Goal: Task Accomplishment & Management: Manage account settings

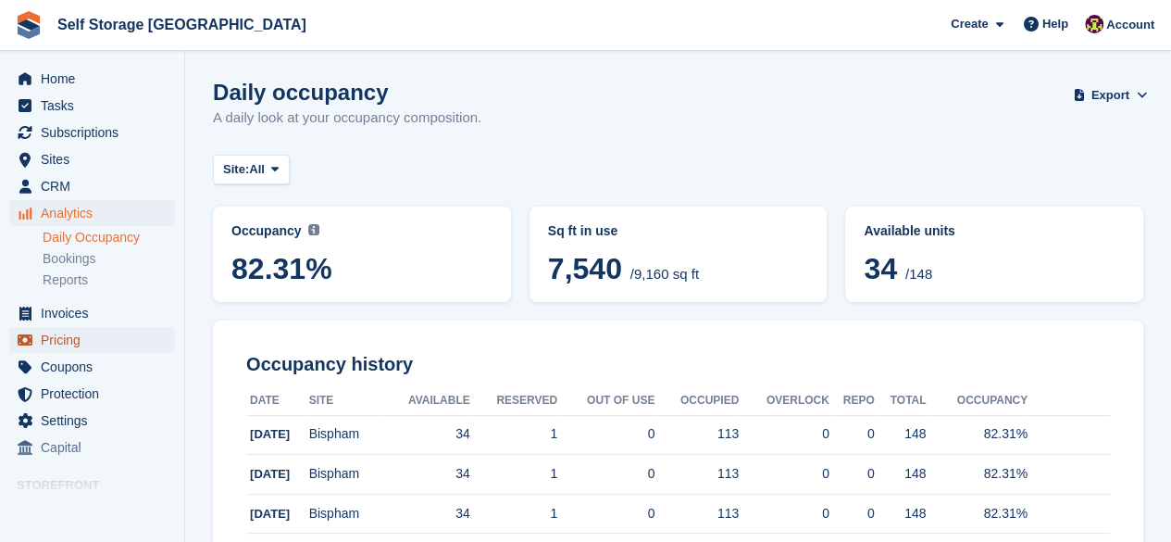
click at [56, 338] on span "Pricing" at bounding box center [96, 340] width 111 height 26
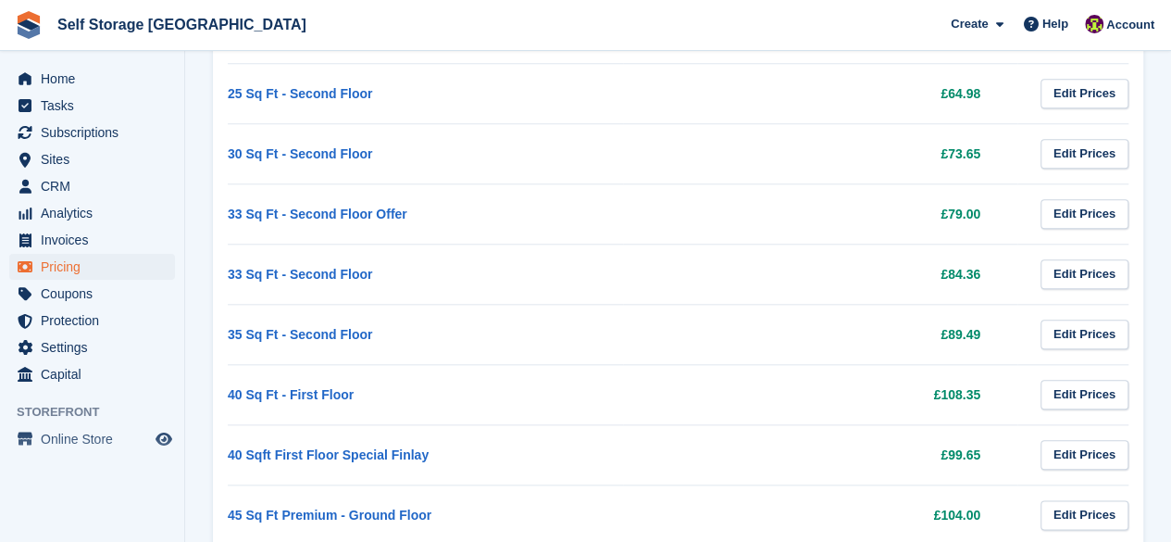
scroll to position [790, 0]
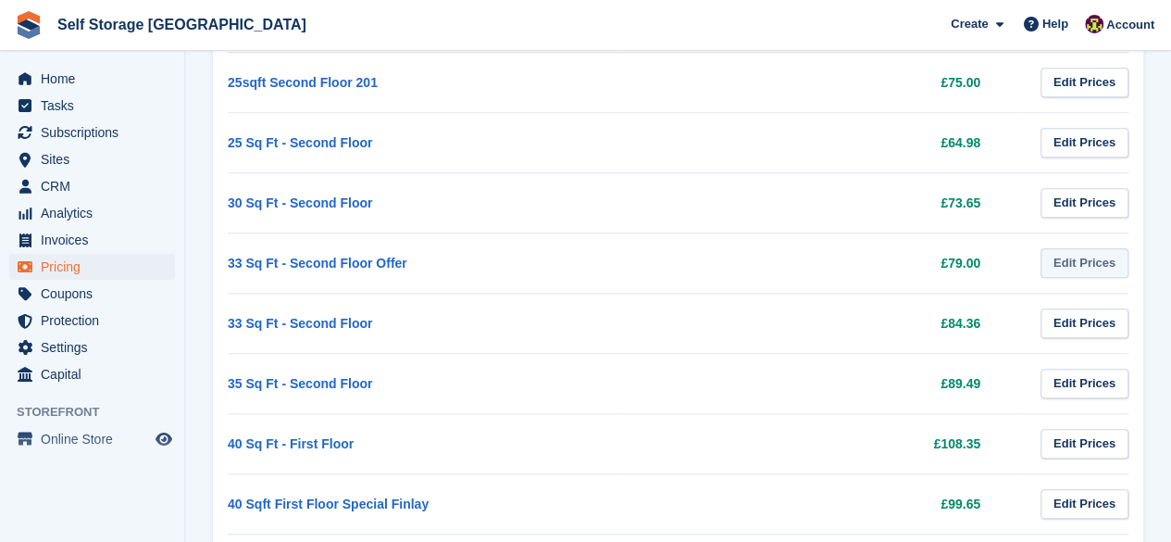
click at [1077, 261] on link "Edit Prices" at bounding box center [1085, 263] width 88 height 31
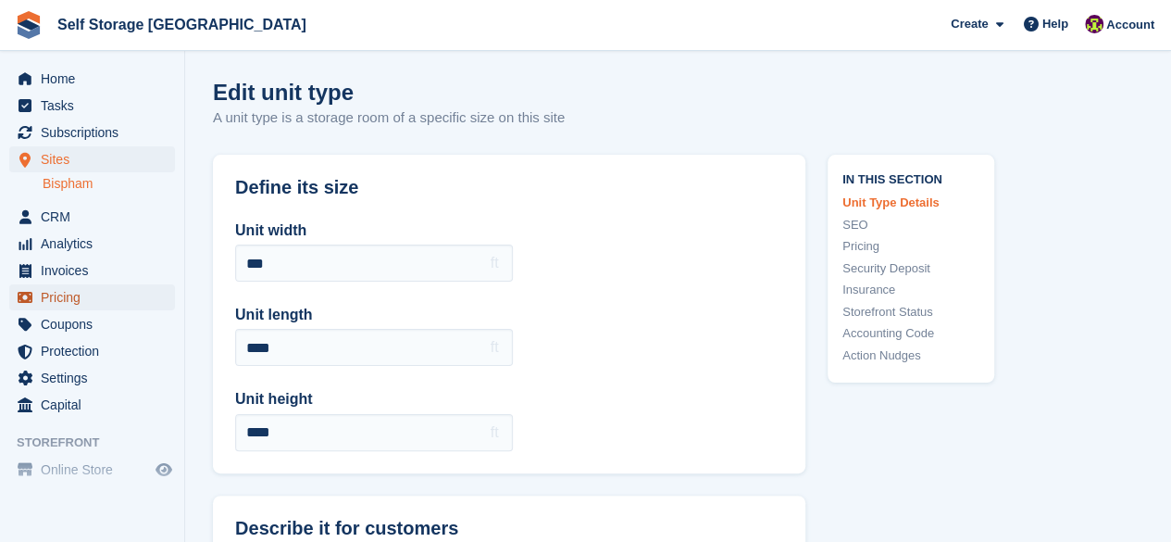
click at [80, 297] on span "Pricing" at bounding box center [96, 297] width 111 height 26
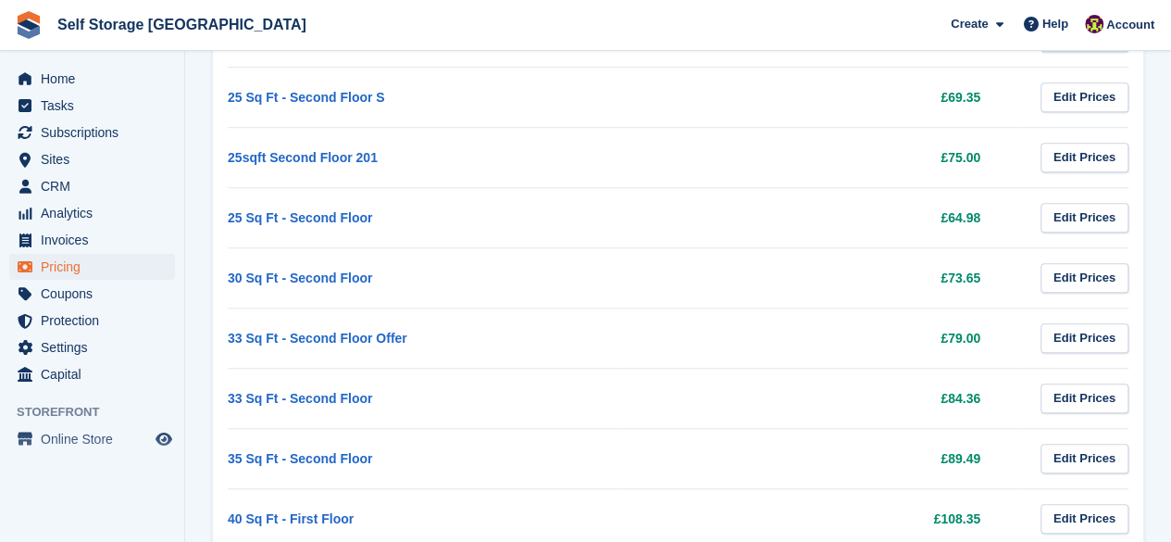
scroll to position [716, 0]
click at [1081, 393] on link "Edit Prices" at bounding box center [1085, 397] width 88 height 31
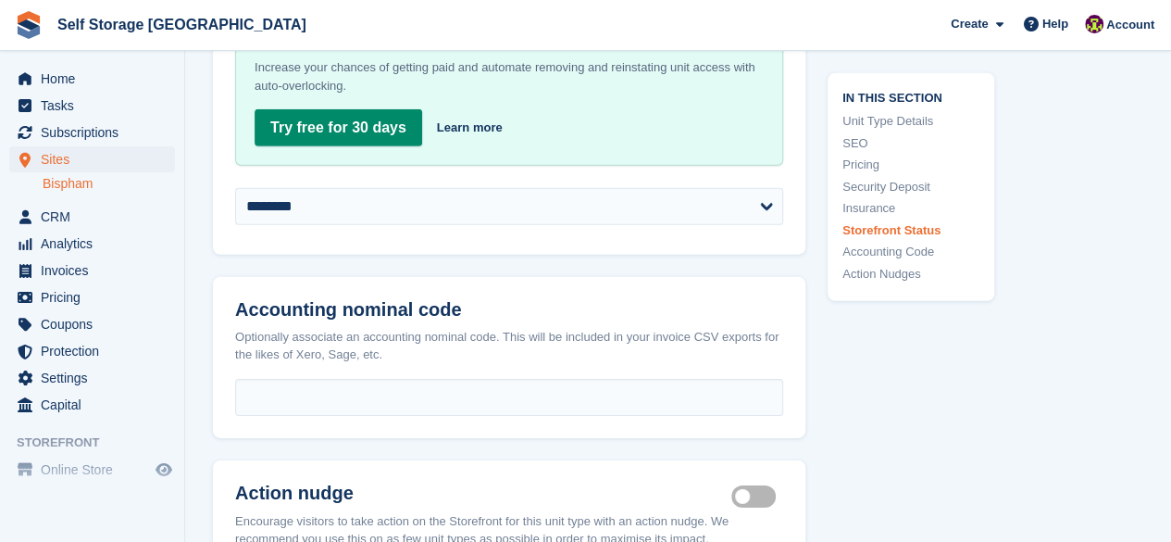
scroll to position [2760, 0]
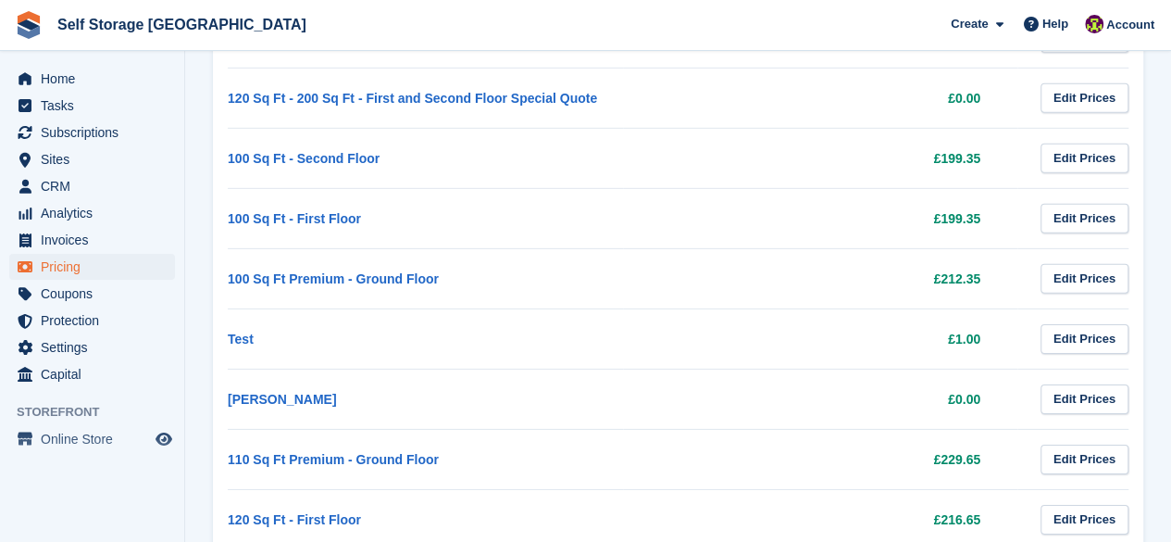
scroll to position [716, 0]
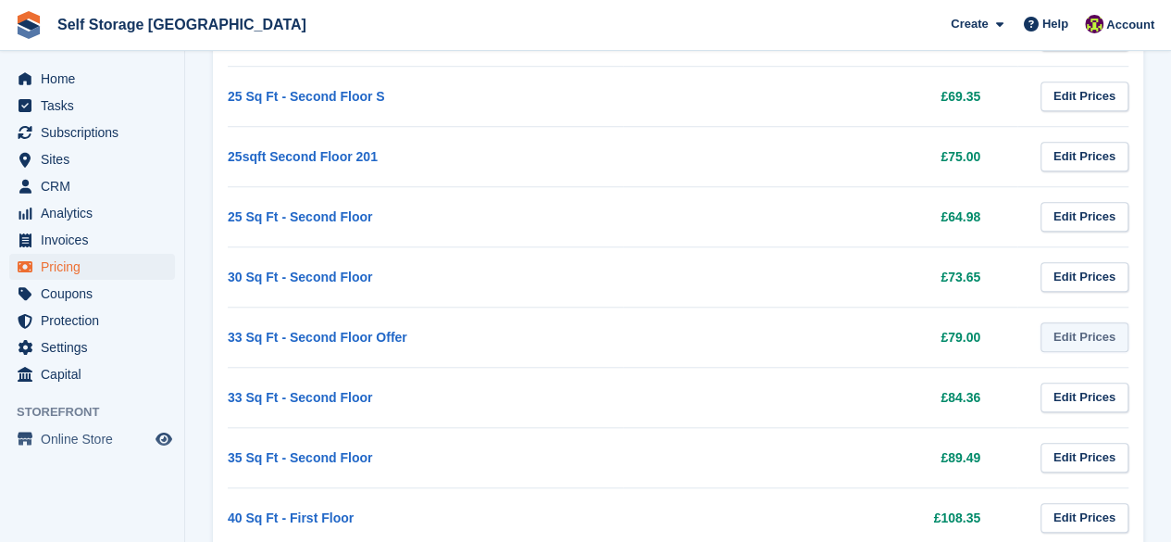
click at [1089, 334] on link "Edit Prices" at bounding box center [1085, 337] width 88 height 31
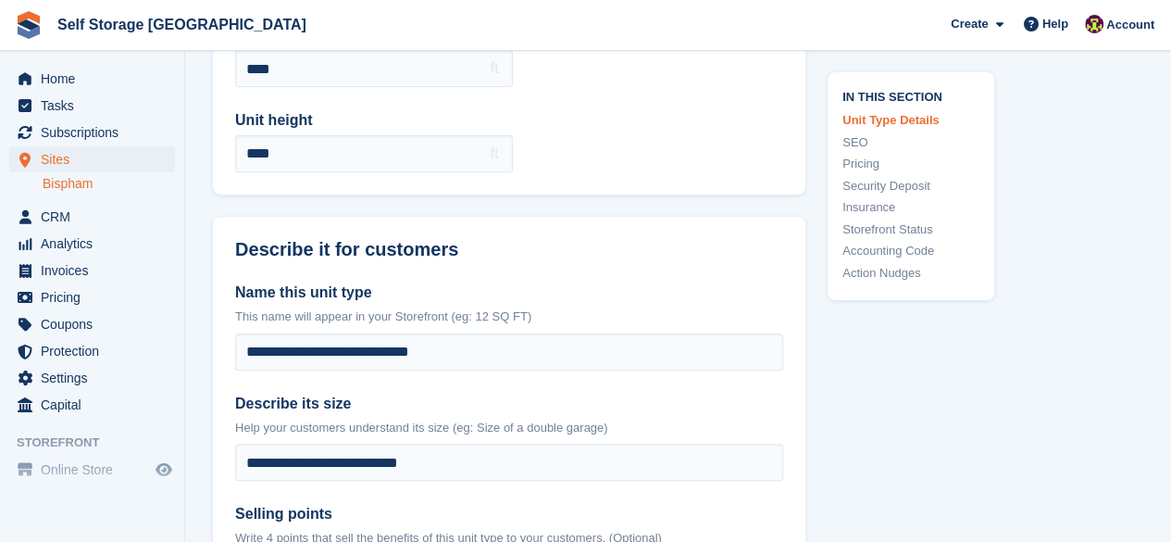
scroll to position [278, 0]
click at [51, 158] on span "Sites" at bounding box center [96, 159] width 111 height 26
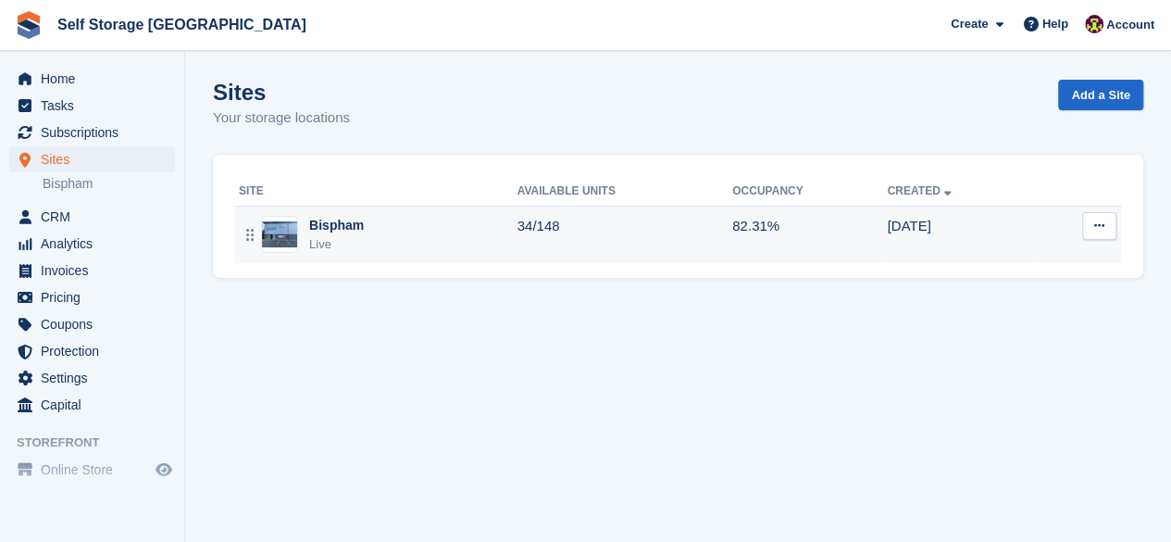
click at [270, 228] on img at bounding box center [279, 234] width 35 height 27
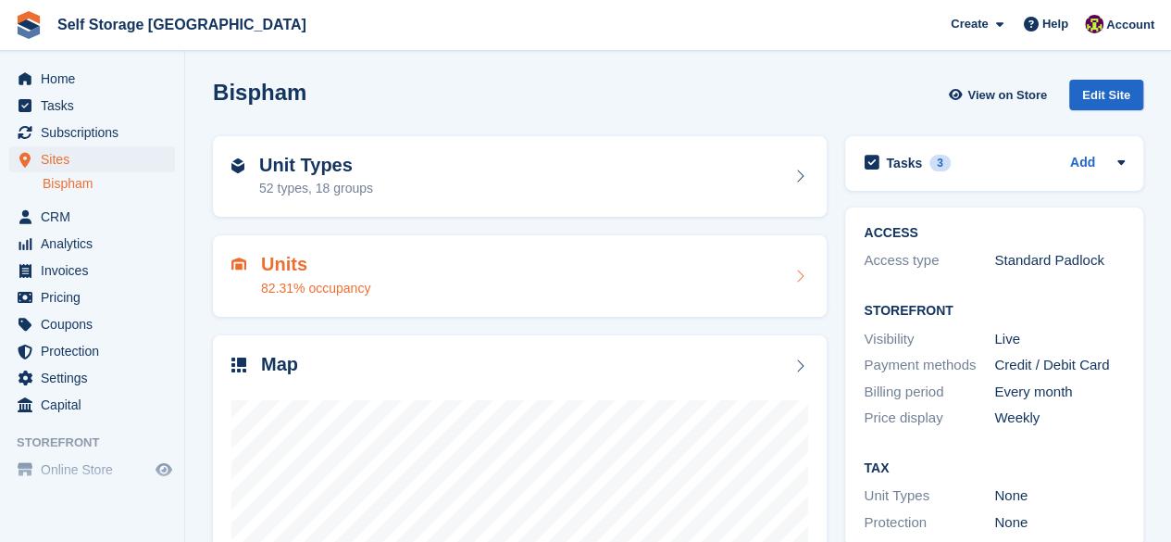
scroll to position [15, 0]
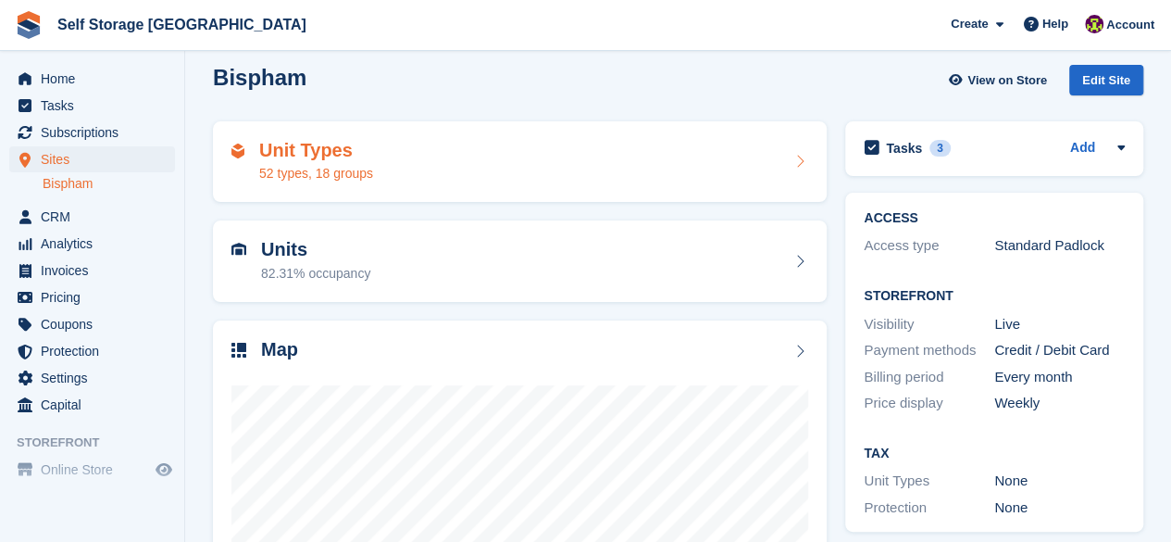
click at [514, 151] on div "Unit Types 52 types, 18 groups" at bounding box center [519, 162] width 577 height 44
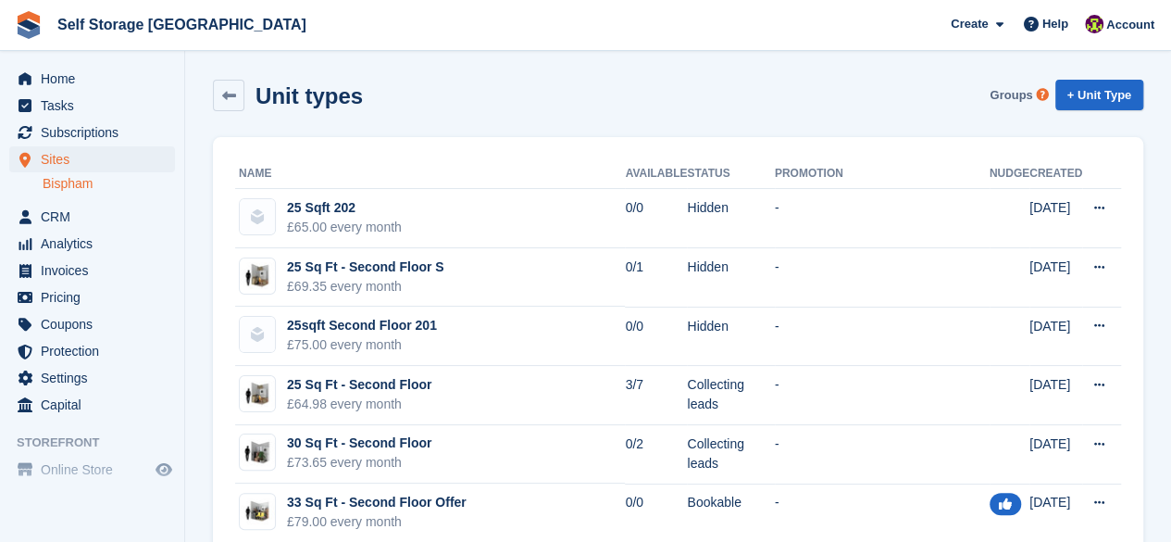
click at [1009, 90] on link "Groups" at bounding box center [1010, 95] width 57 height 31
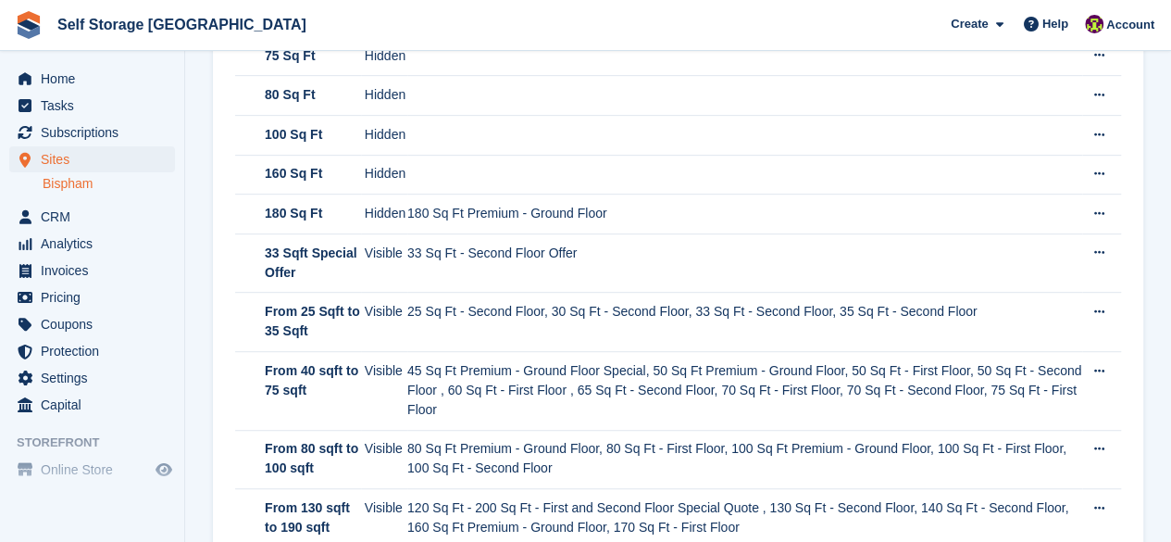
scroll to position [385, 0]
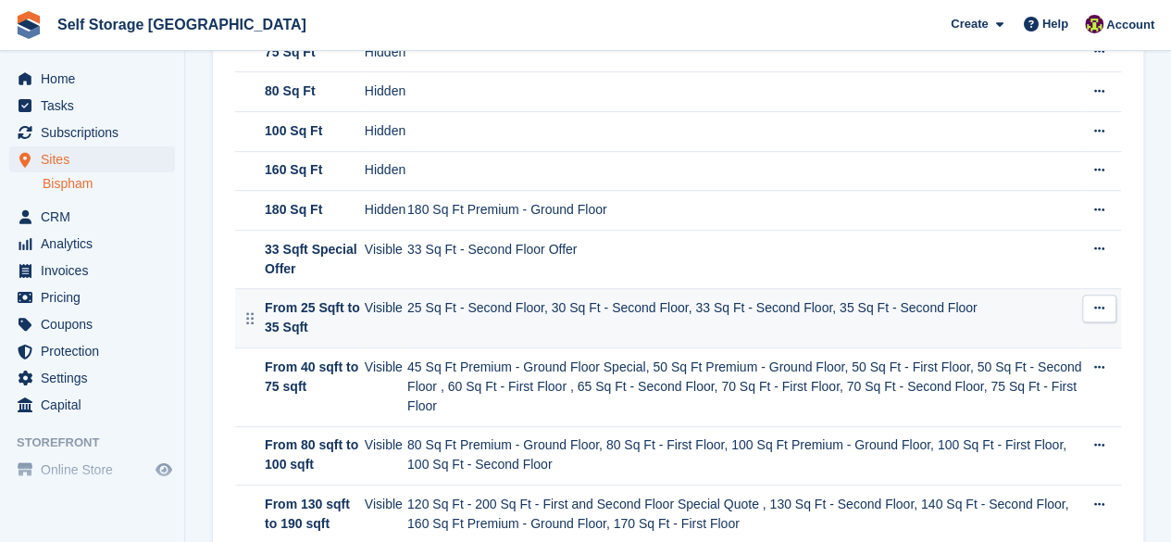
click at [1095, 305] on icon at bounding box center [1099, 308] width 10 height 12
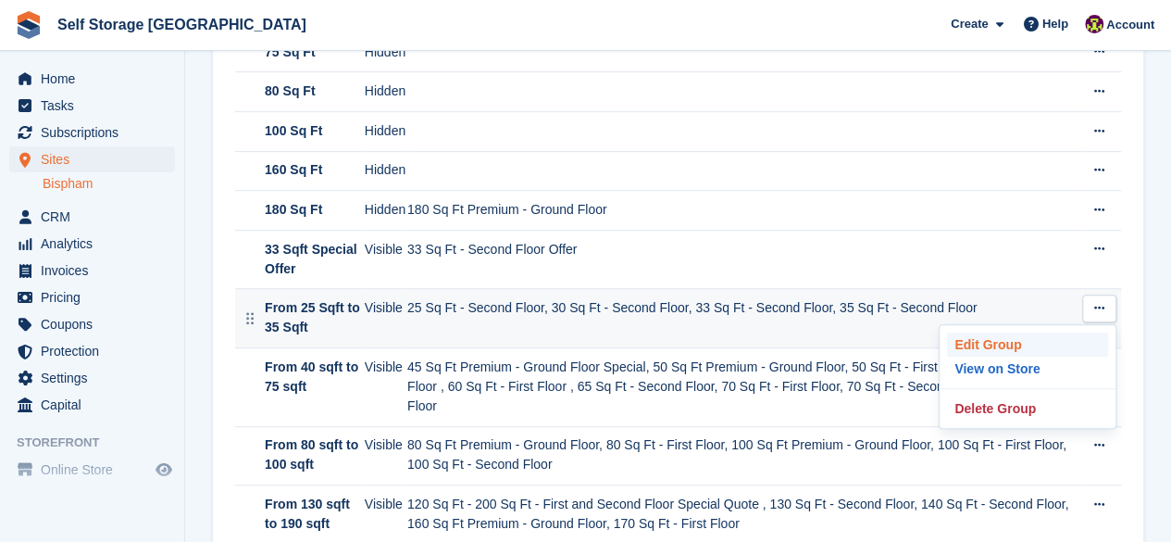
click at [994, 337] on p "Edit Group" at bounding box center [1027, 344] width 161 height 24
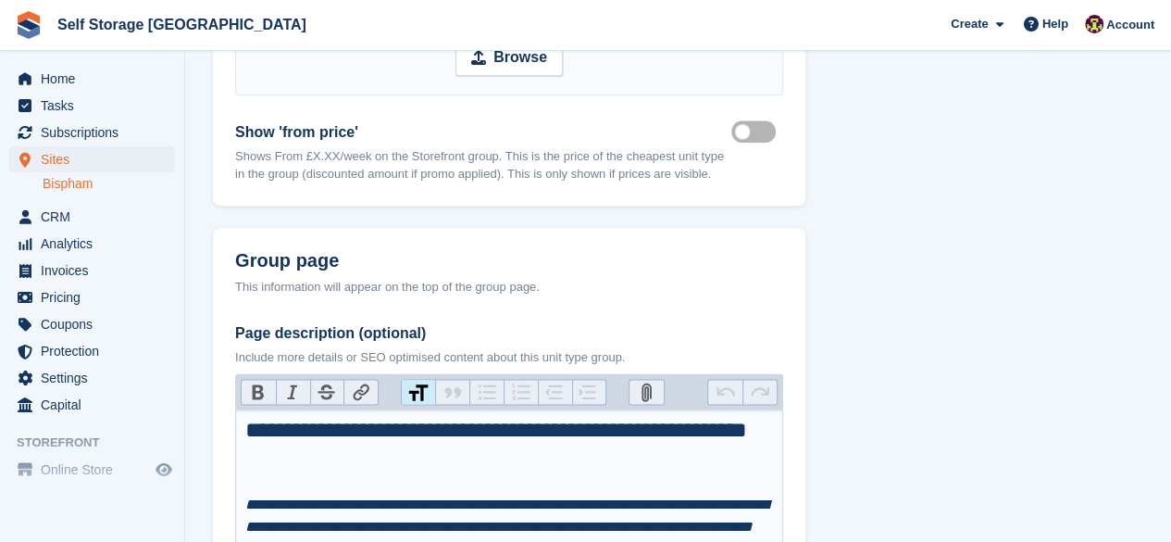
scroll to position [1237, 0]
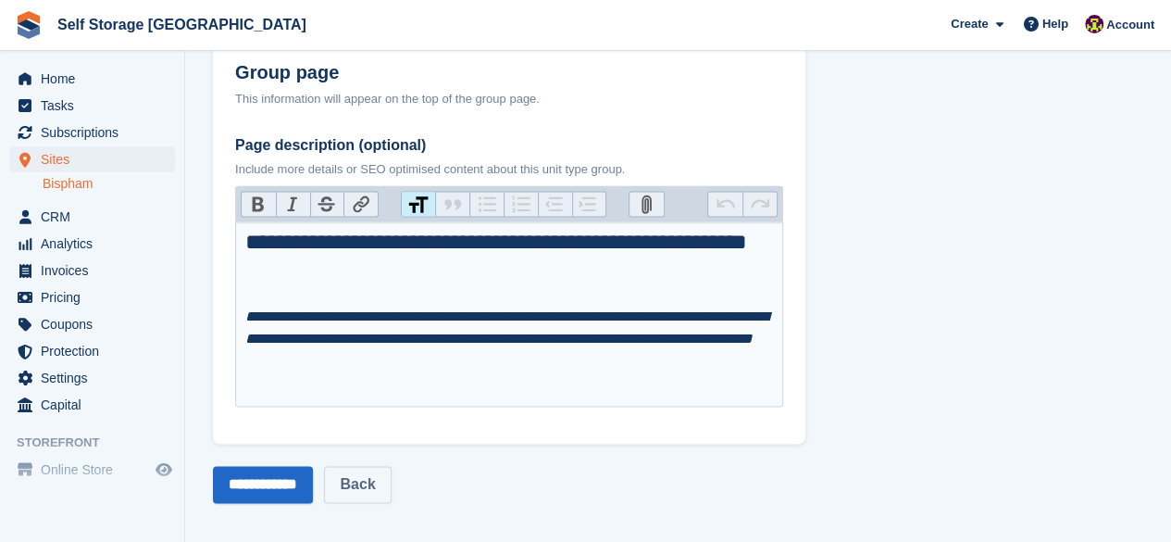
click at [387, 475] on link "Back" at bounding box center [357, 484] width 67 height 37
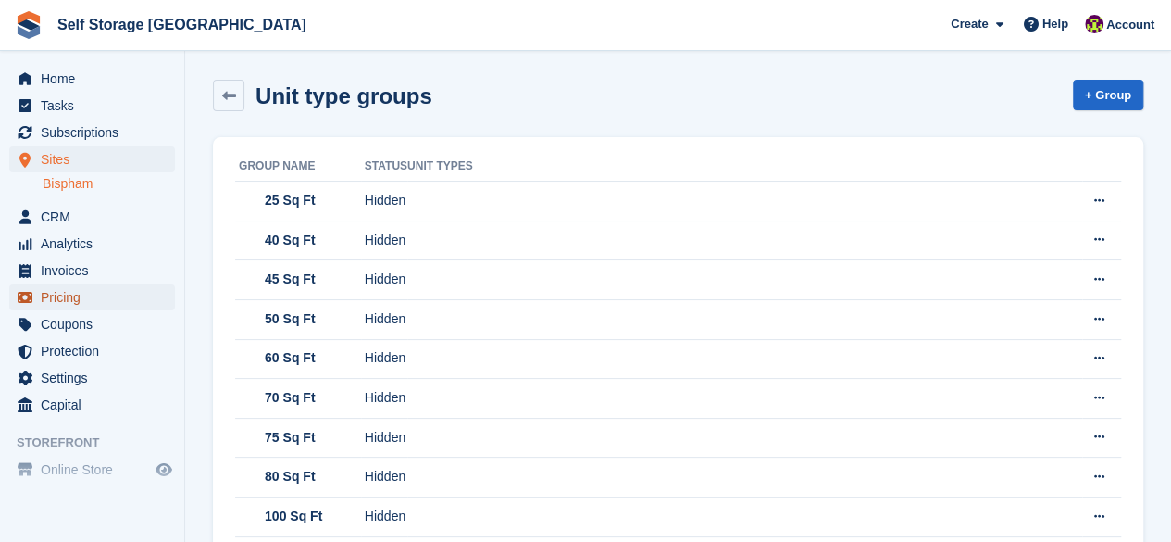
click at [96, 295] on span "Pricing" at bounding box center [96, 297] width 111 height 26
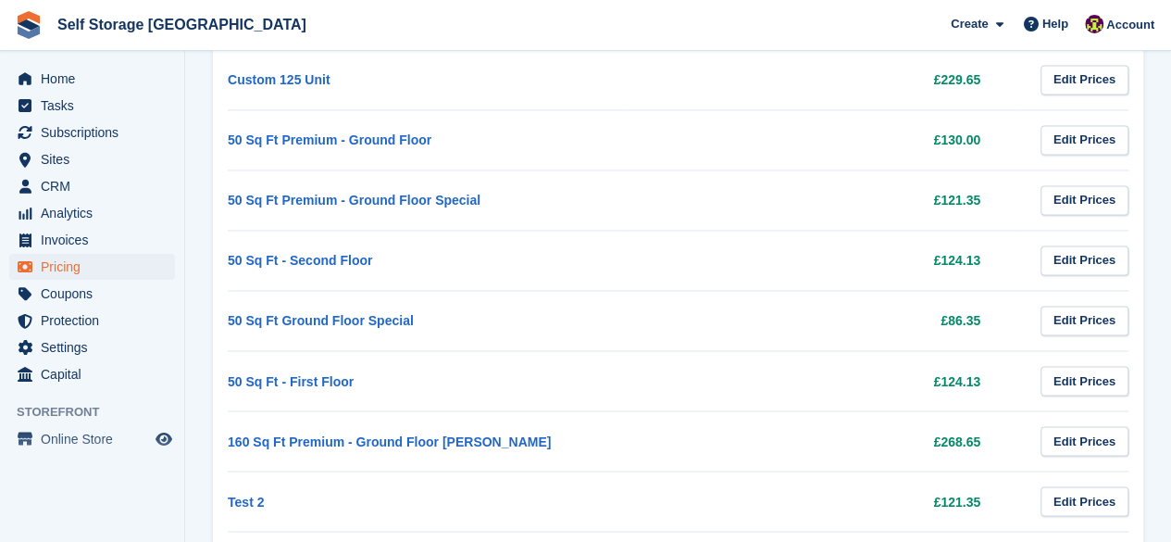
scroll to position [1393, 0]
